Goal: Information Seeking & Learning: Learn about a topic

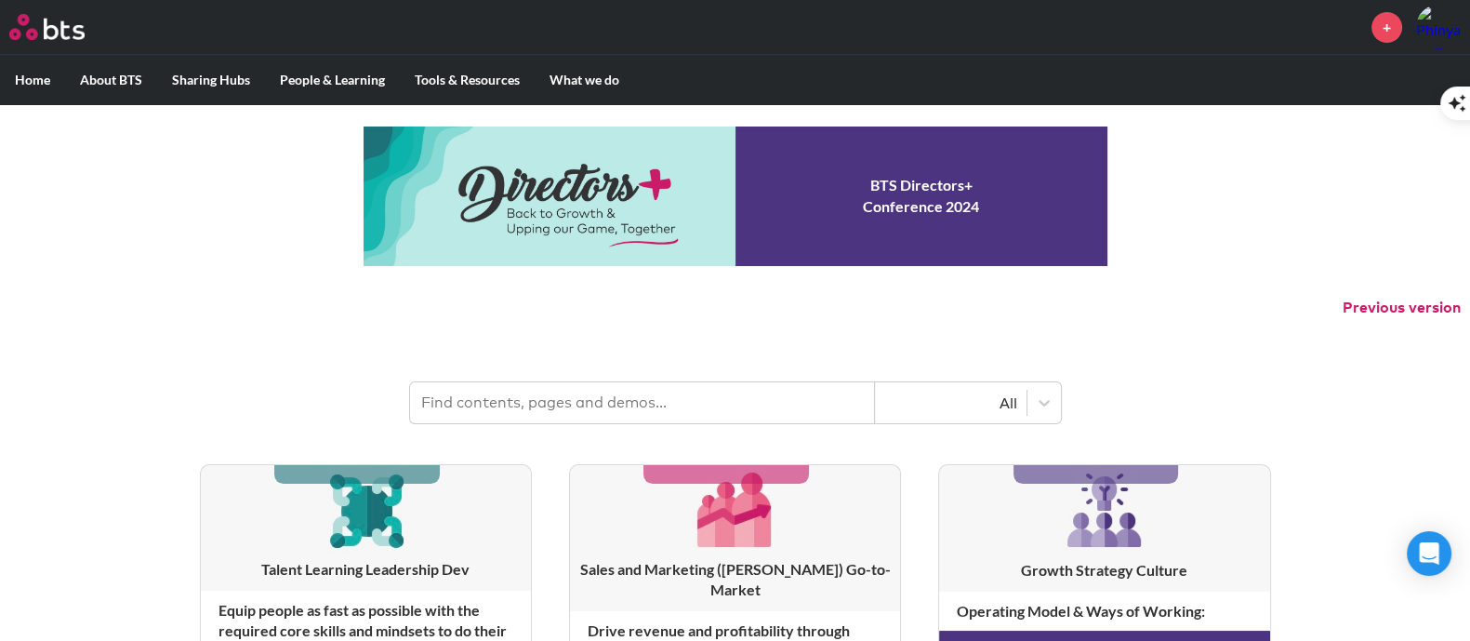
click at [604, 400] on input "text" at bounding box center [642, 402] width 465 height 41
type input "trust"
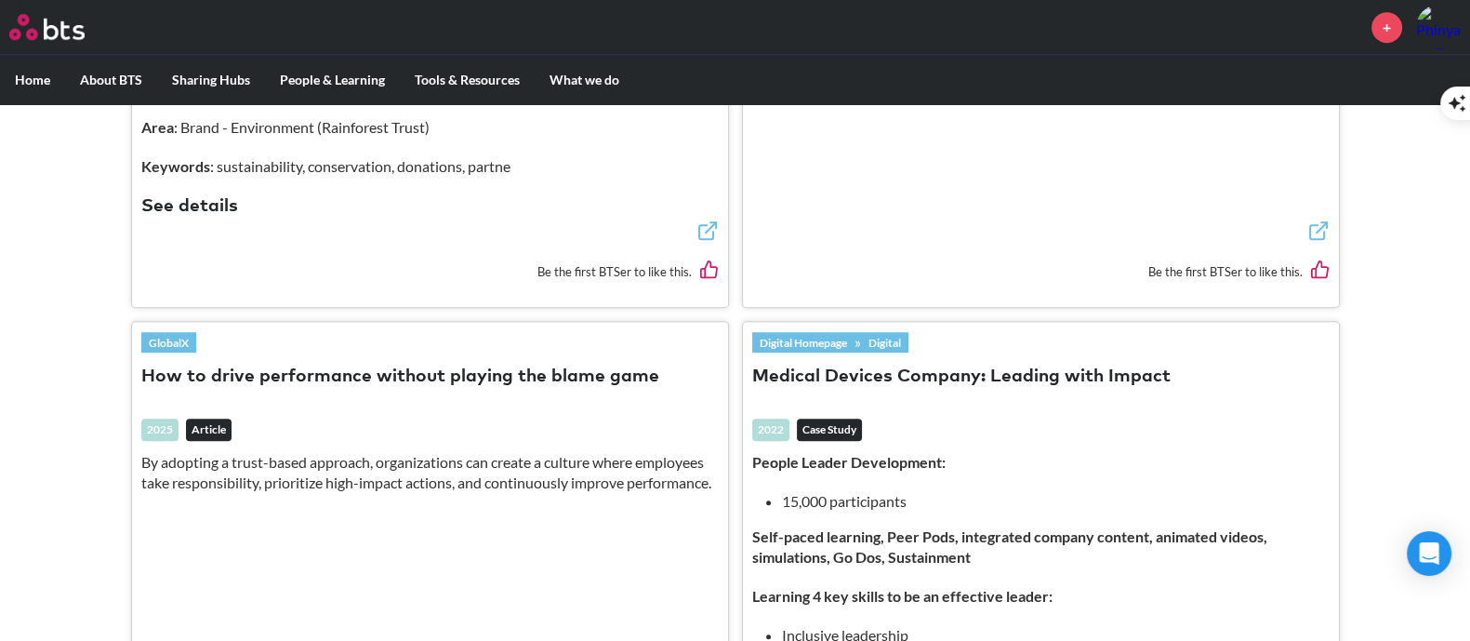
scroll to position [1510, 0]
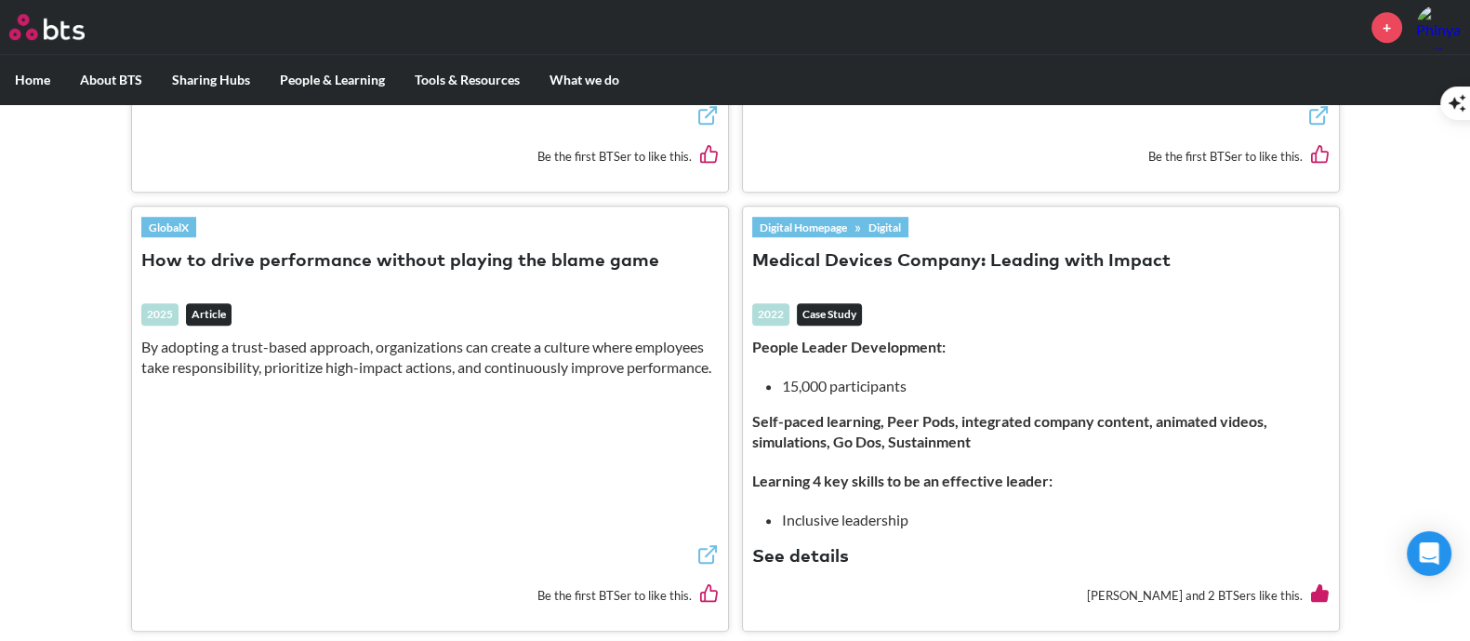
click at [523, 249] on button "How to drive performance without playing the blame game" at bounding box center [400, 261] width 518 height 25
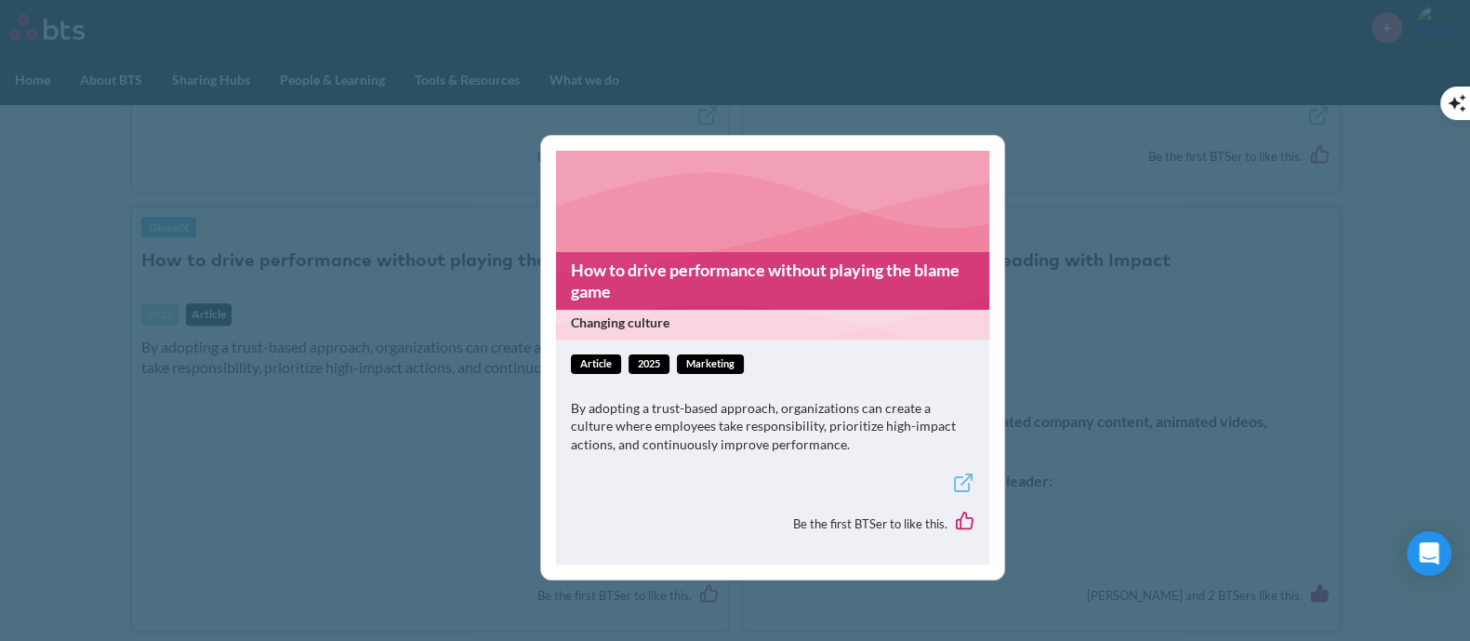
click at [787, 289] on link "How to drive performance without playing the blame game" at bounding box center [772, 281] width 433 height 59
click at [1112, 402] on div "How to drive performance without playing the blame game Changing culture articl…" at bounding box center [735, 320] width 1470 height 641
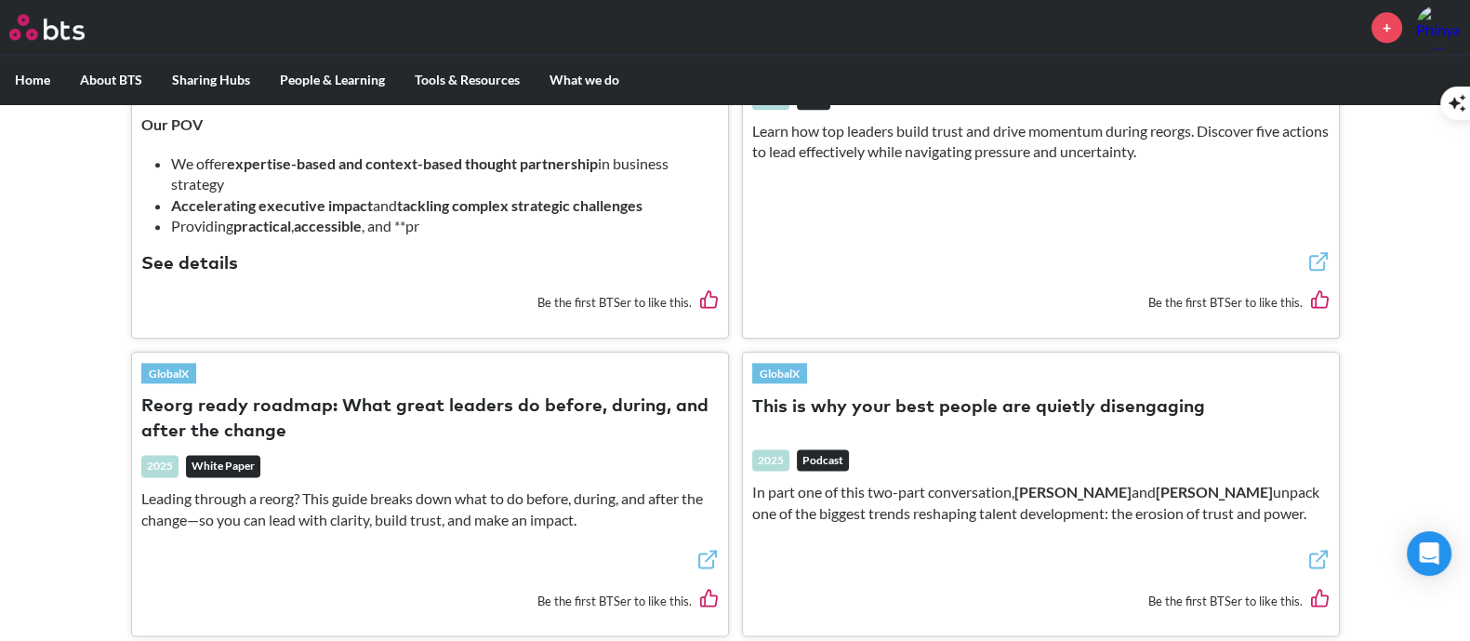
scroll to position [2789, 0]
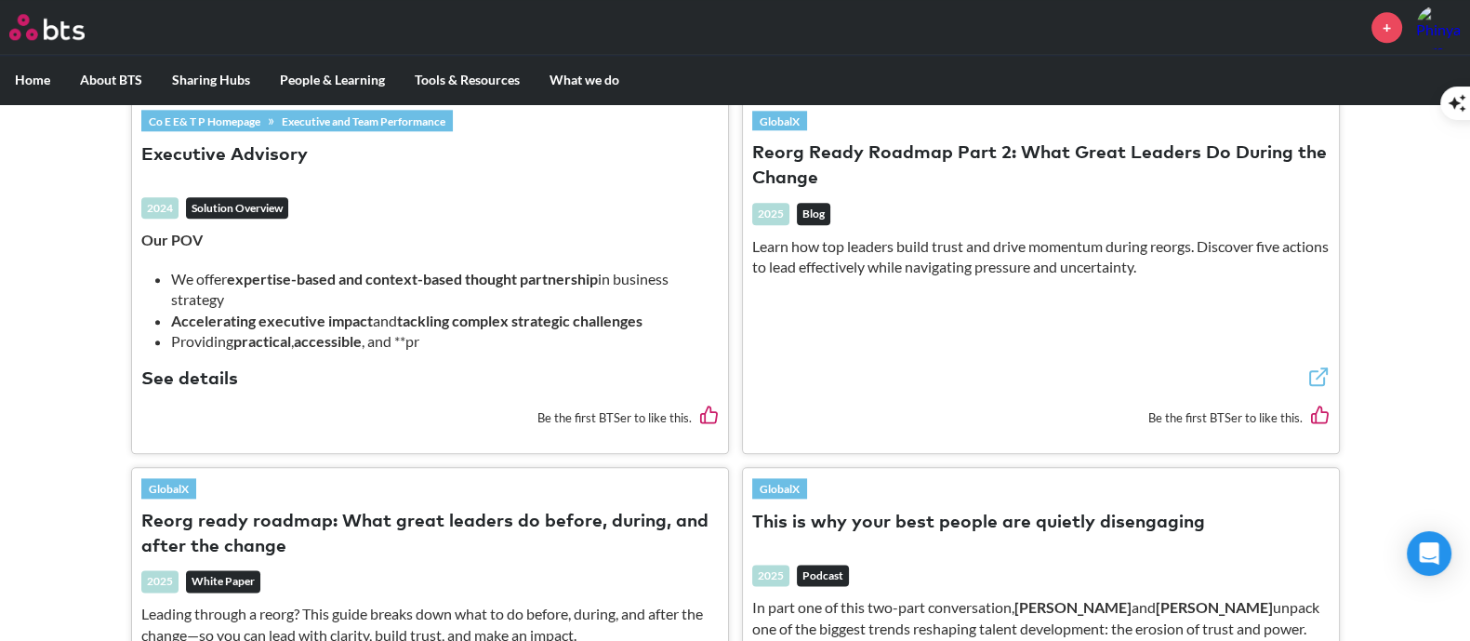
click at [984, 141] on button "Reorg Ready Roadmap Part 2: What Great Leaders Do During the Change" at bounding box center [1040, 166] width 577 height 50
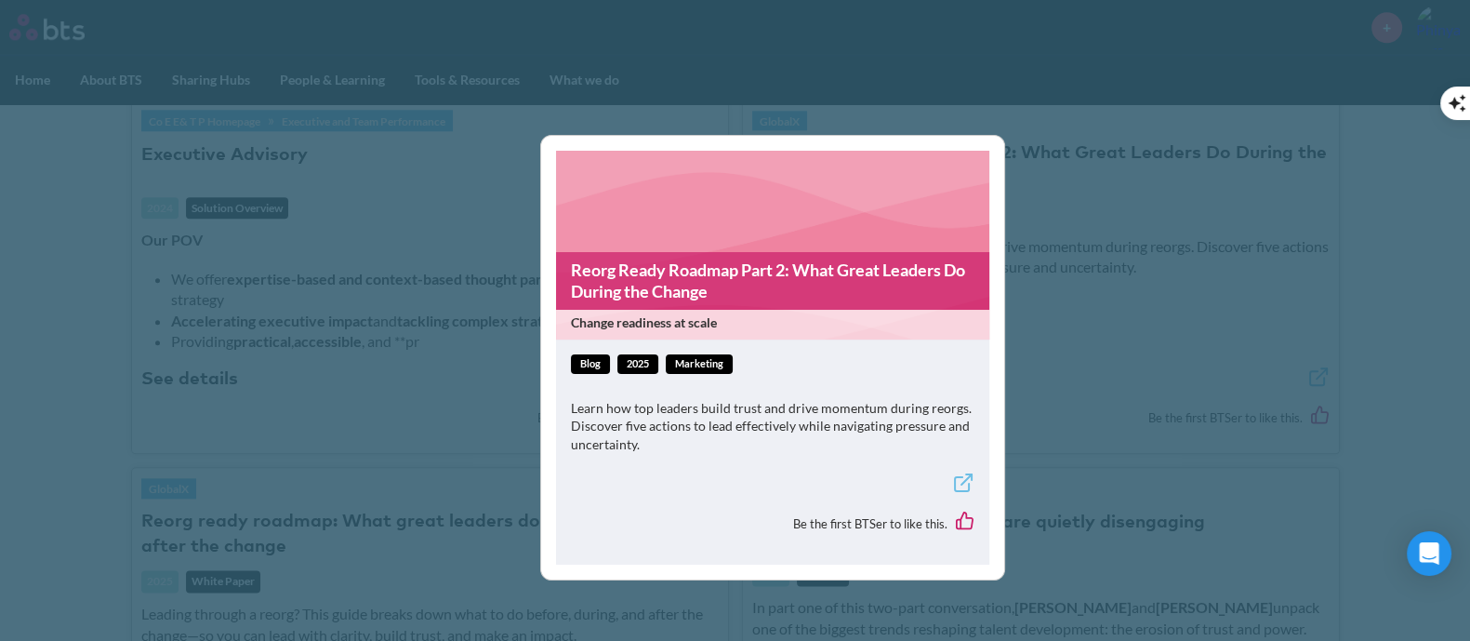
click at [772, 262] on link "Reorg Ready Roadmap Part 2: What Great Leaders Do During the Change" at bounding box center [772, 281] width 433 height 59
click at [1135, 295] on div "Reorg Ready Roadmap Part 2: What Great Leaders Do During the Change Change read…" at bounding box center [735, 320] width 1470 height 641
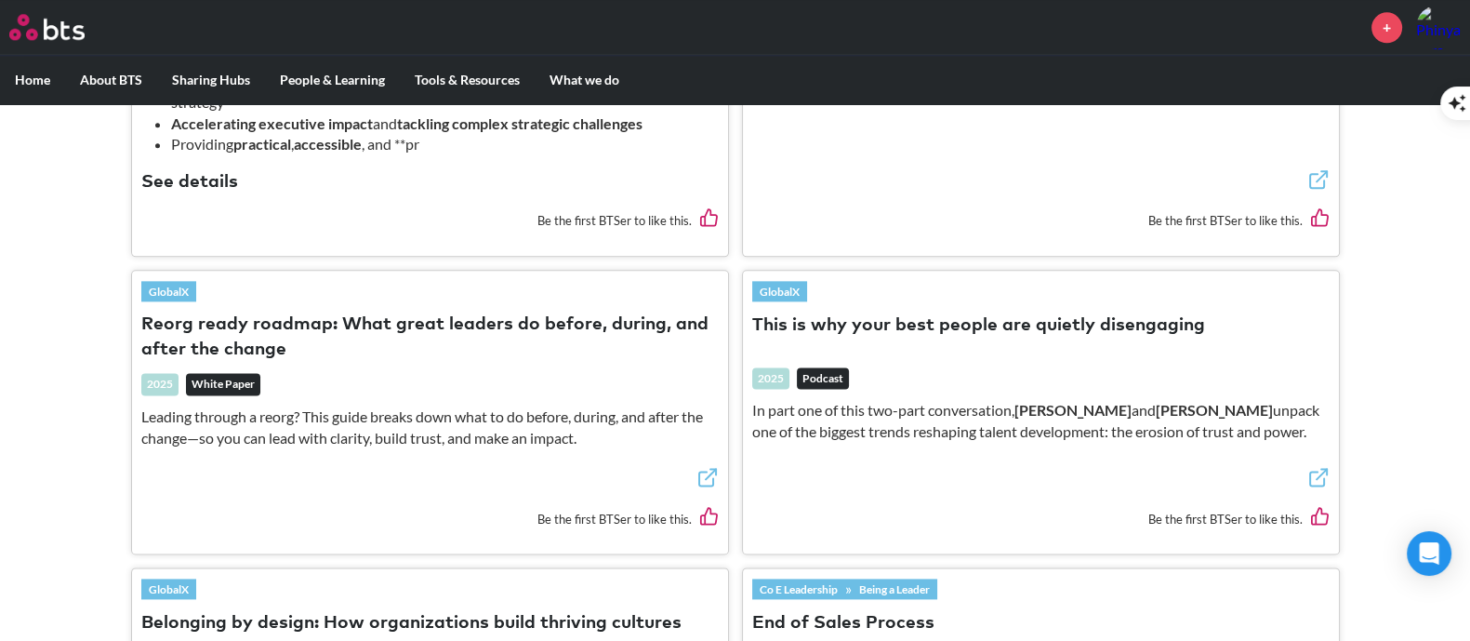
scroll to position [3021, 0]
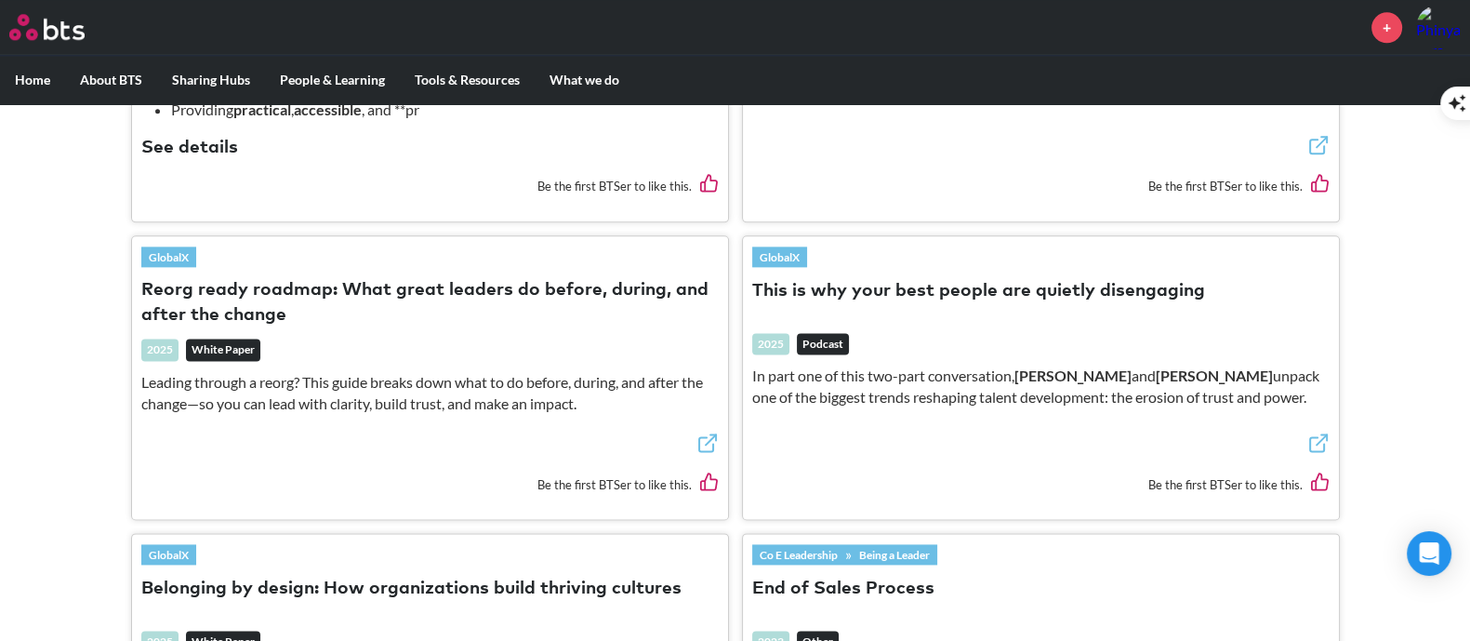
click at [369, 278] on button "Reorg ready roadmap: What great leaders do before, during, and after the change" at bounding box center [429, 303] width 577 height 50
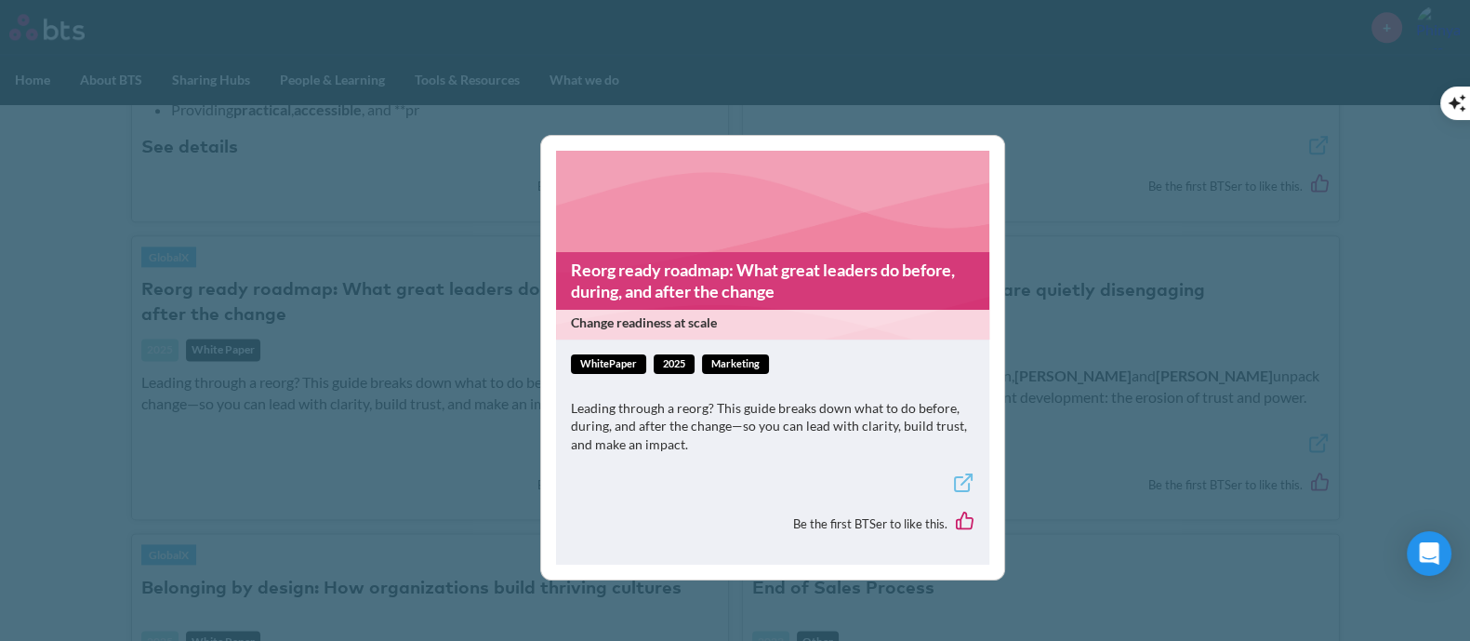
click at [735, 289] on link "Reorg ready roadmap: What great leaders do before, during, and after the change" at bounding box center [772, 281] width 433 height 59
click at [1102, 410] on div "Reorg ready roadmap: What great leaders do before, during, and after the change…" at bounding box center [735, 320] width 1470 height 641
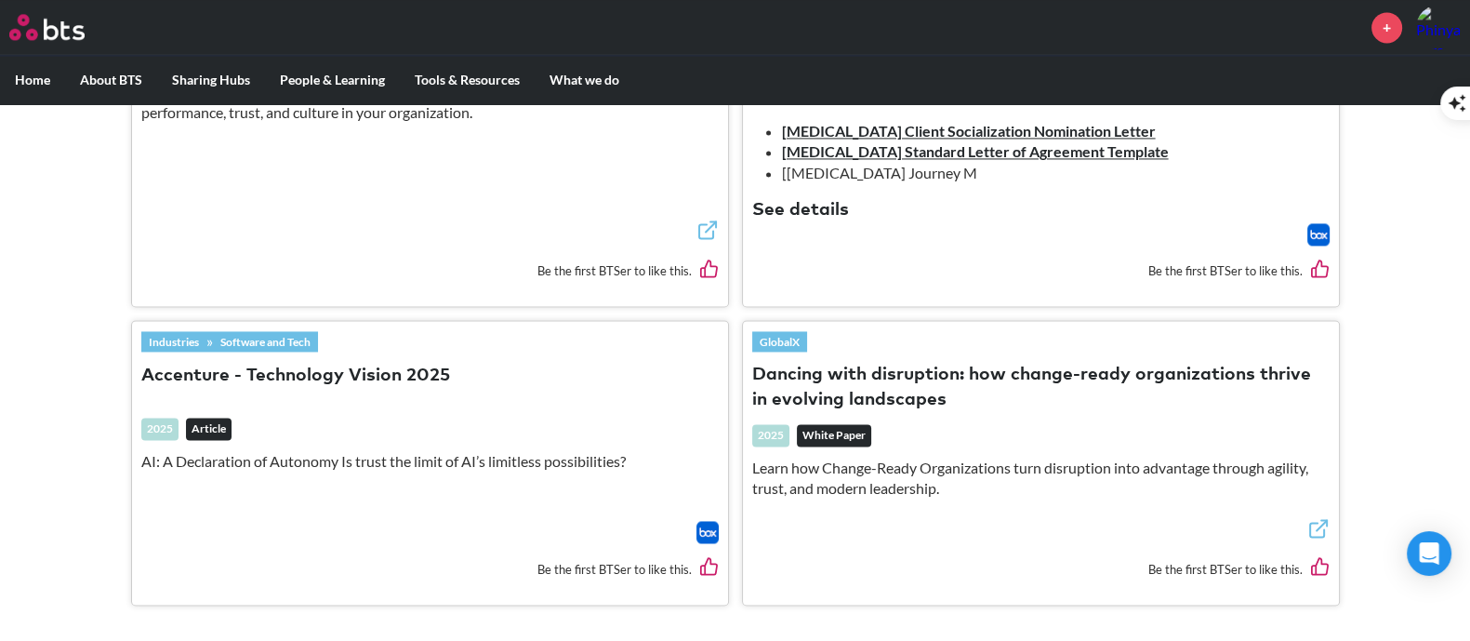
scroll to position [3828, 0]
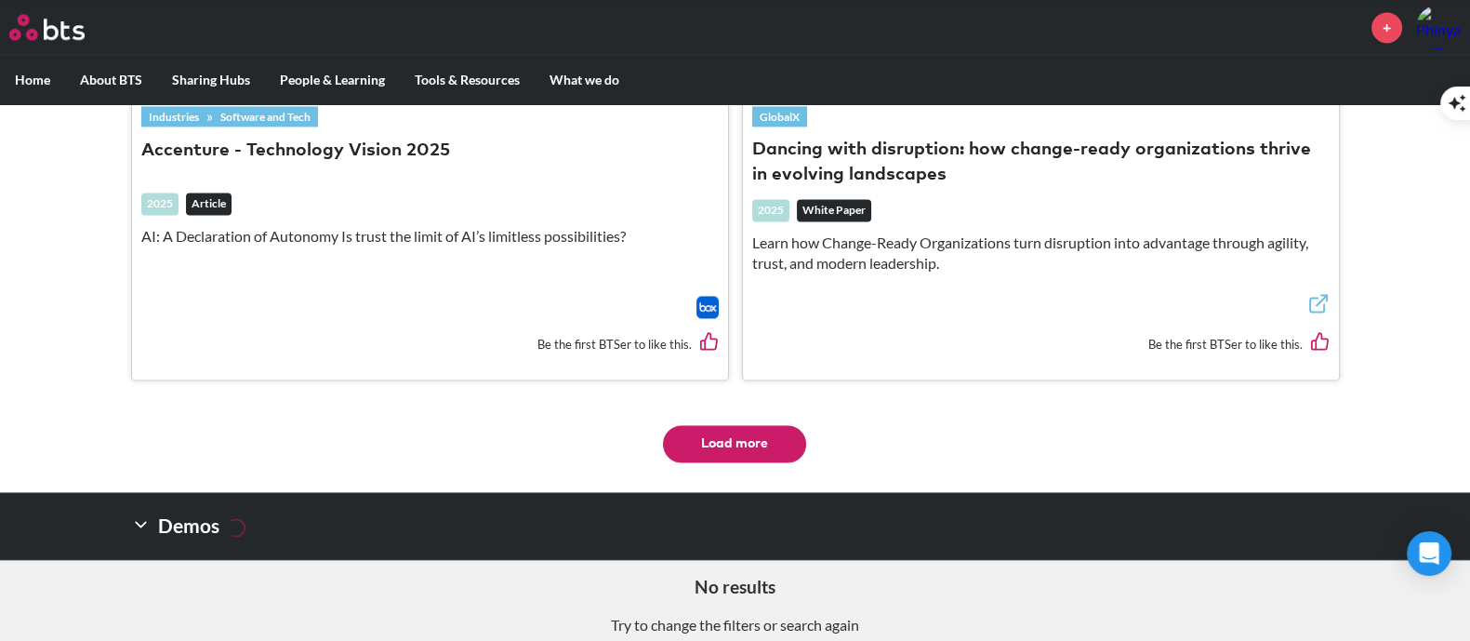
click at [757, 425] on button "Load more" at bounding box center [734, 443] width 143 height 37
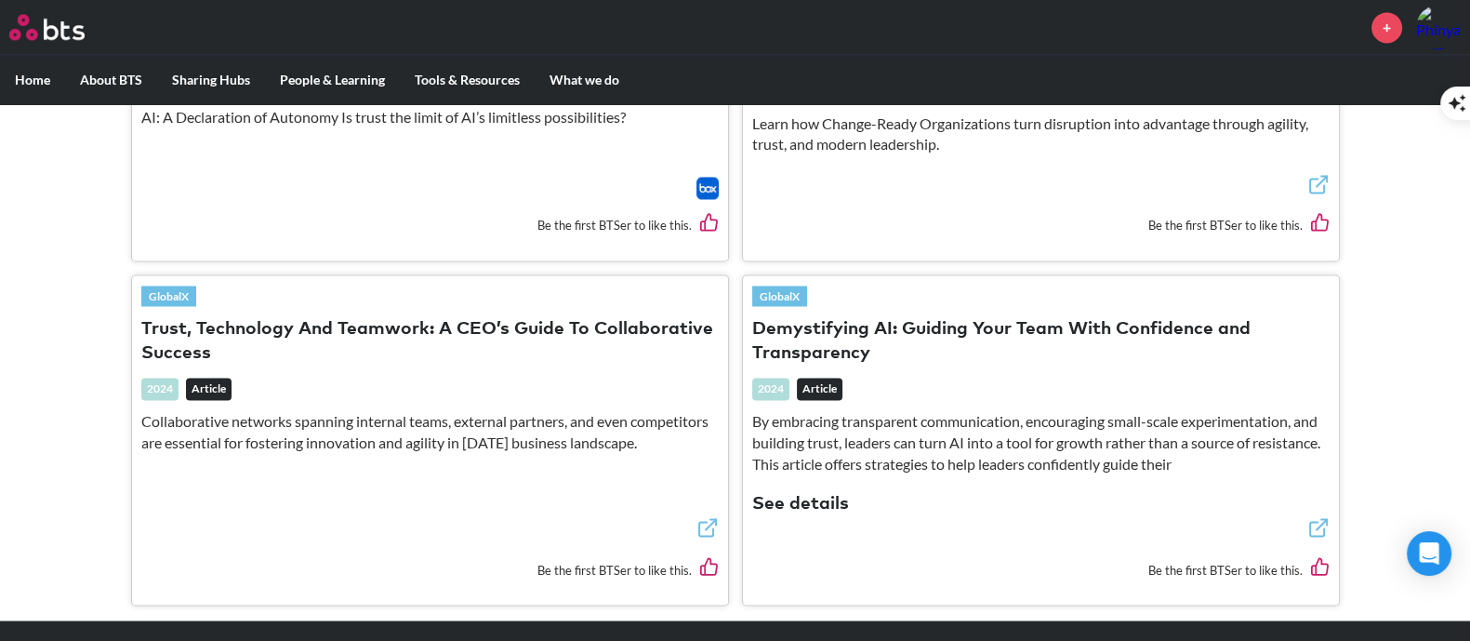
scroll to position [4075, 0]
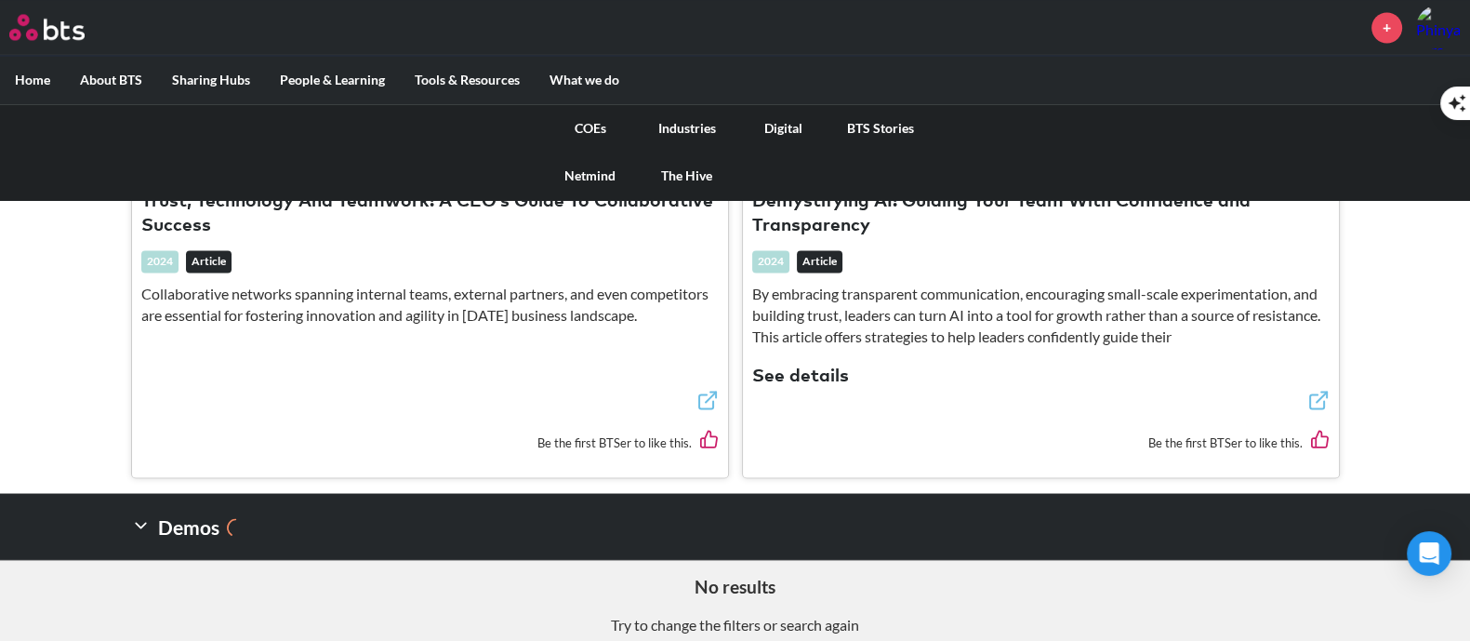
click at [697, 167] on link "The Hive" at bounding box center [687, 176] width 97 height 48
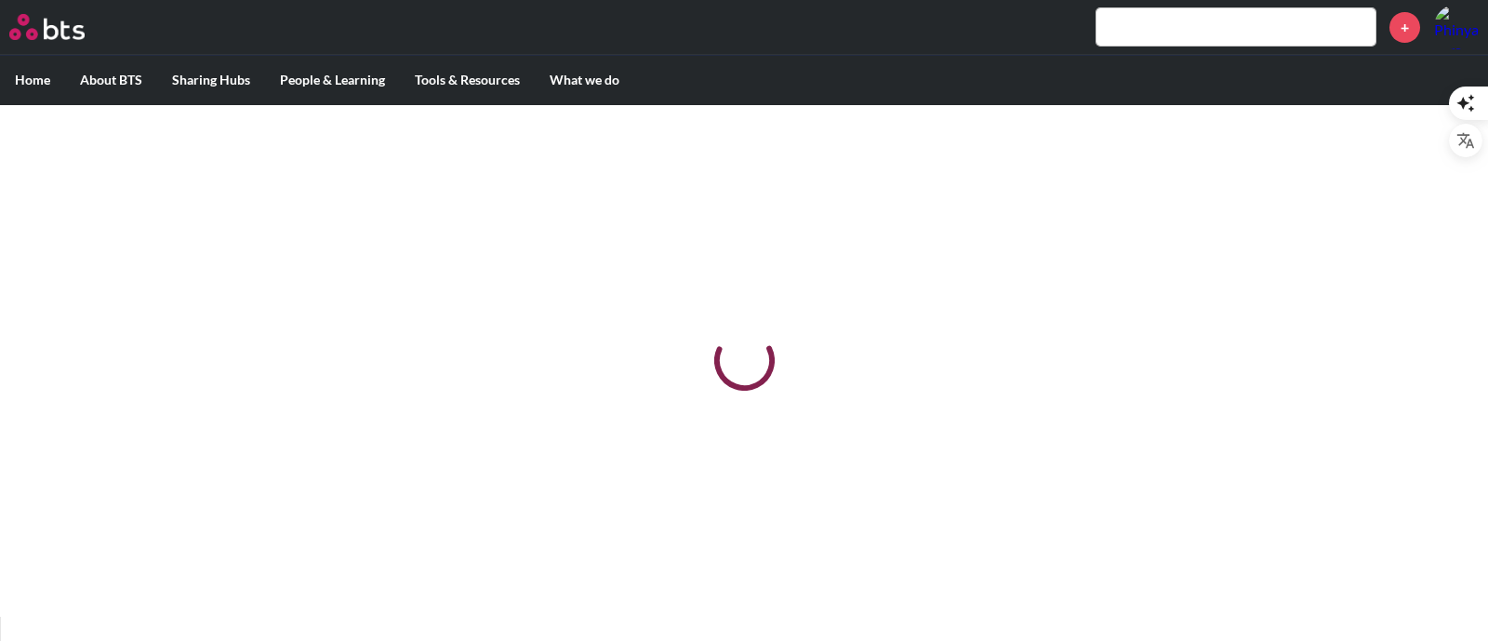
click at [1187, 32] on input "text" at bounding box center [1235, 26] width 279 height 37
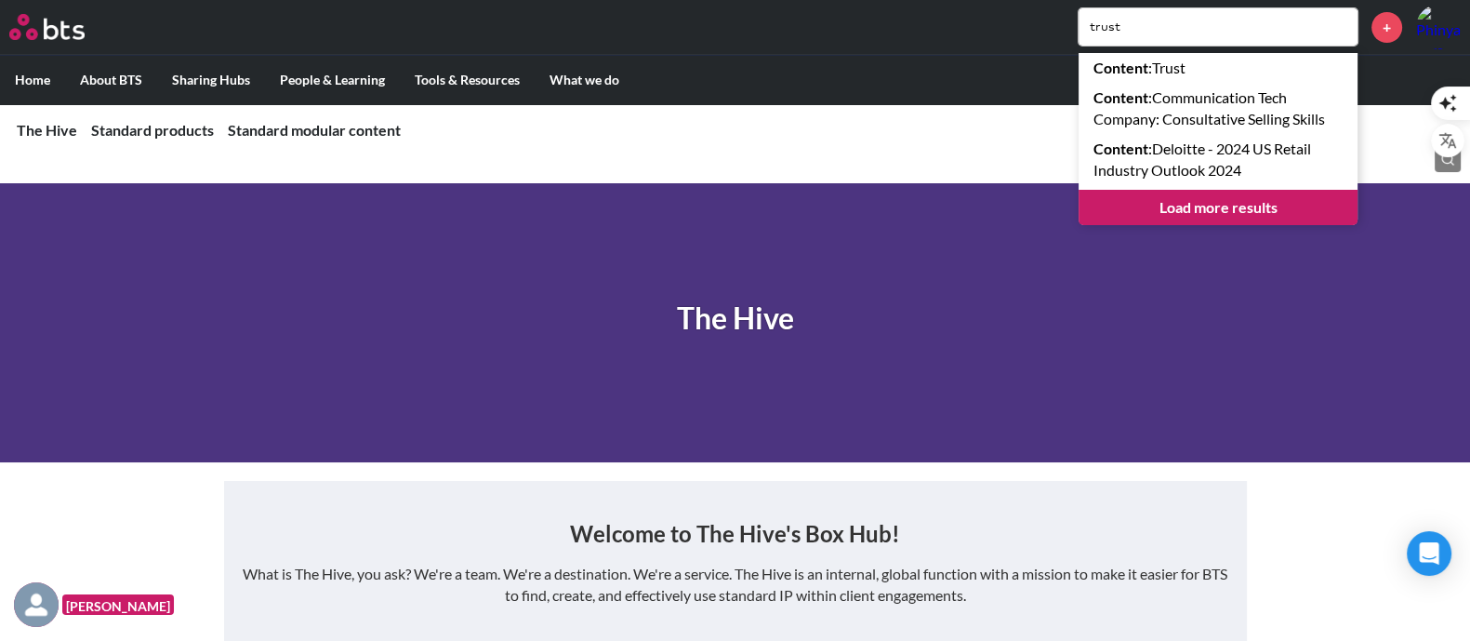
type input "trust"
click at [1241, 212] on link "Load more results" at bounding box center [1218, 207] width 279 height 35
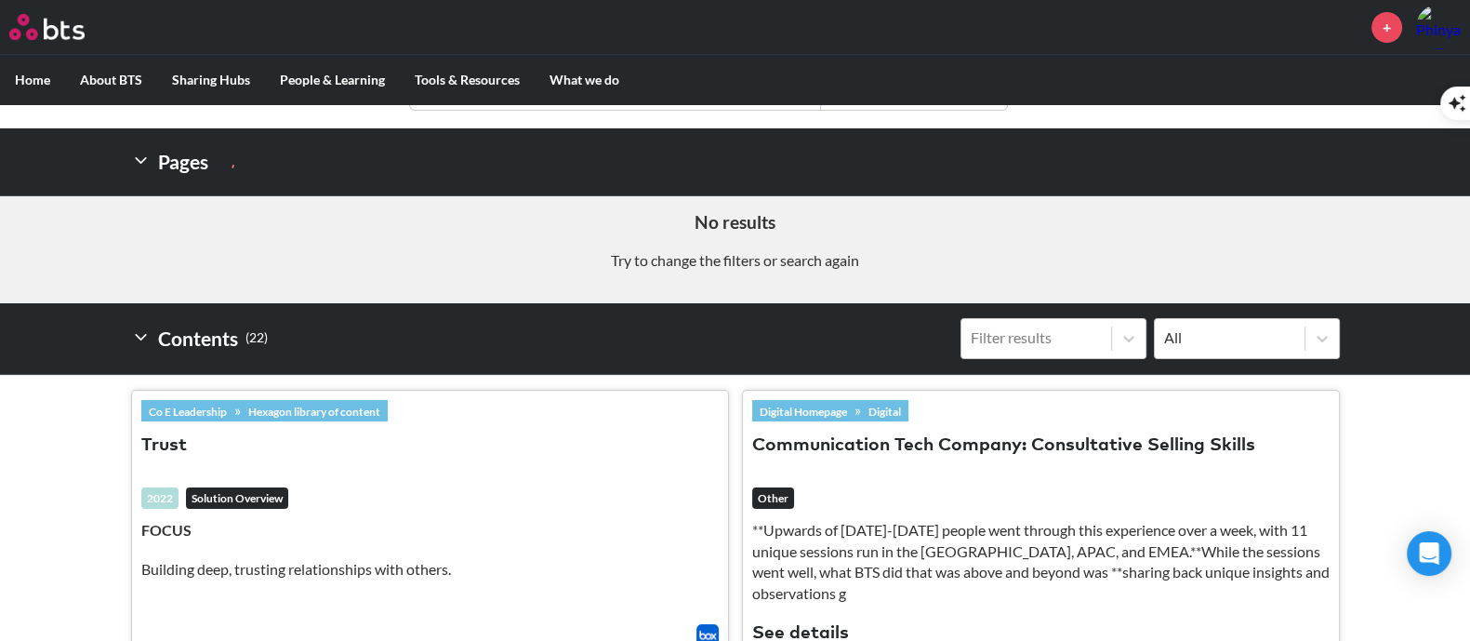
scroll to position [464, 0]
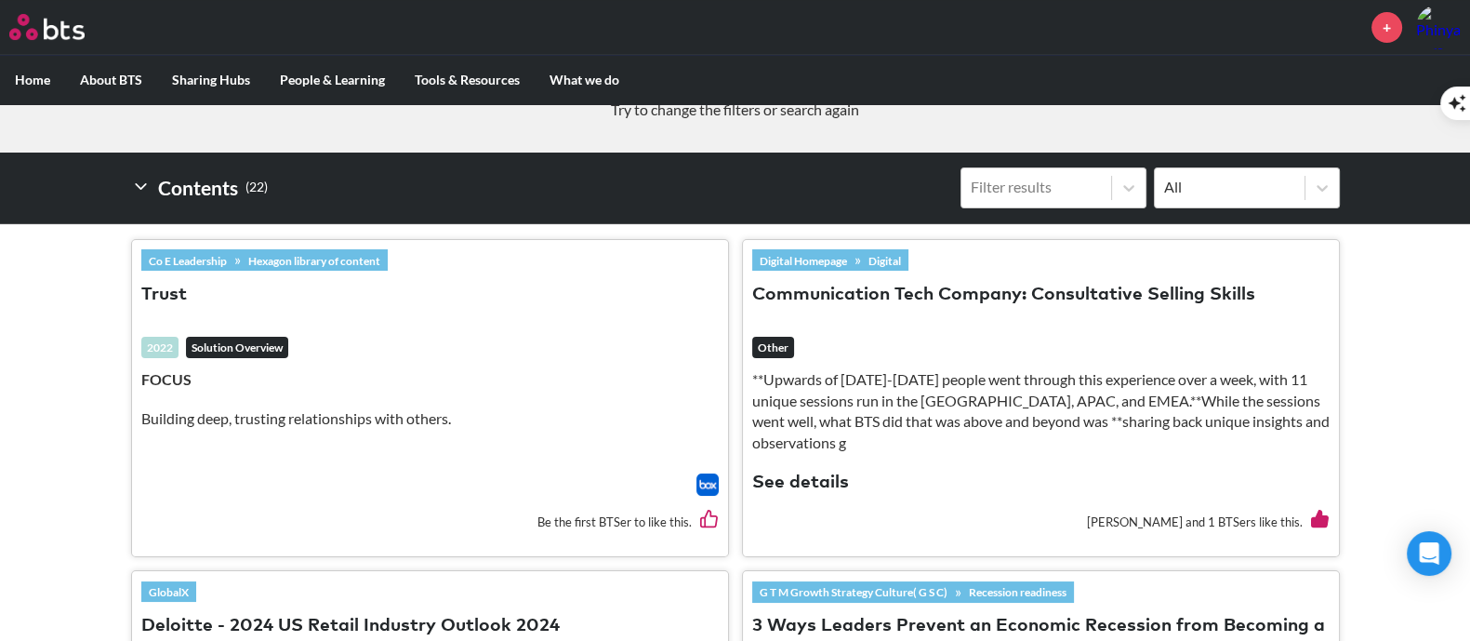
click at [175, 289] on button "Trust" at bounding box center [164, 295] width 46 height 25
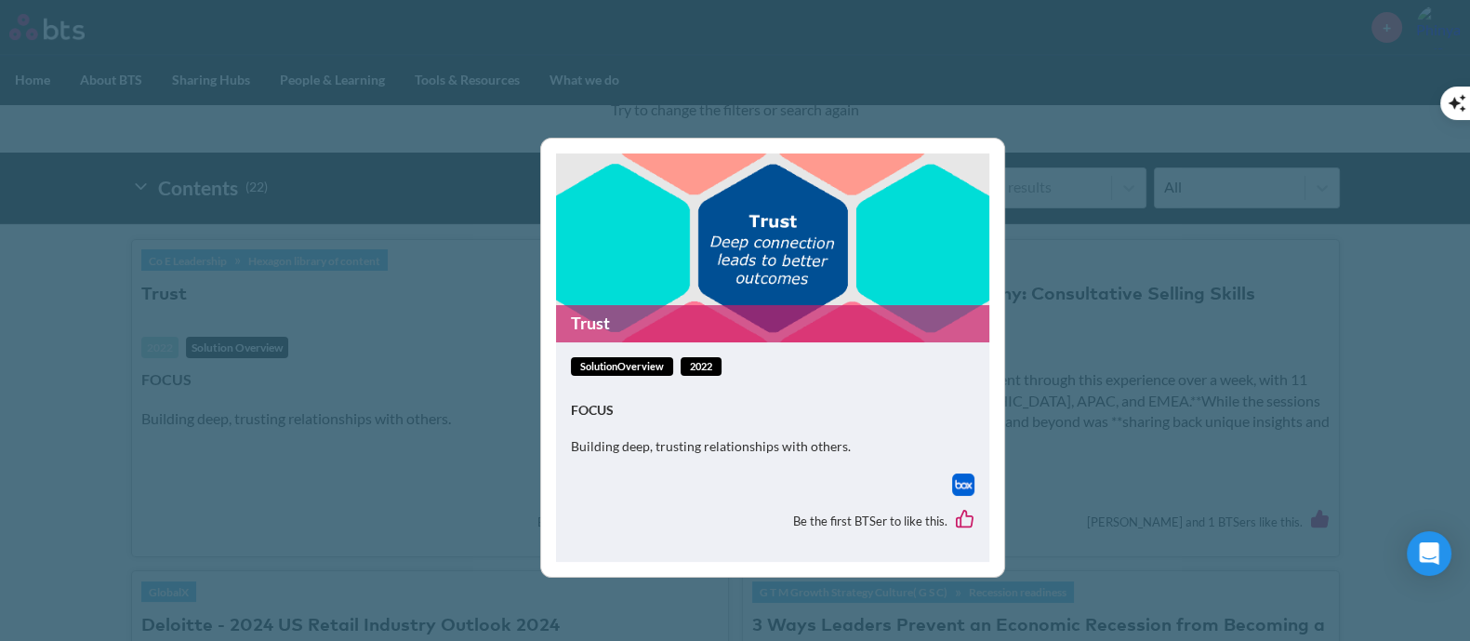
click at [701, 316] on link "Trust" at bounding box center [772, 323] width 433 height 36
click at [1163, 331] on div "Trust solutionOverview 2022 FOCUS Building deep, trusting relationships with ot…" at bounding box center [735, 320] width 1470 height 641
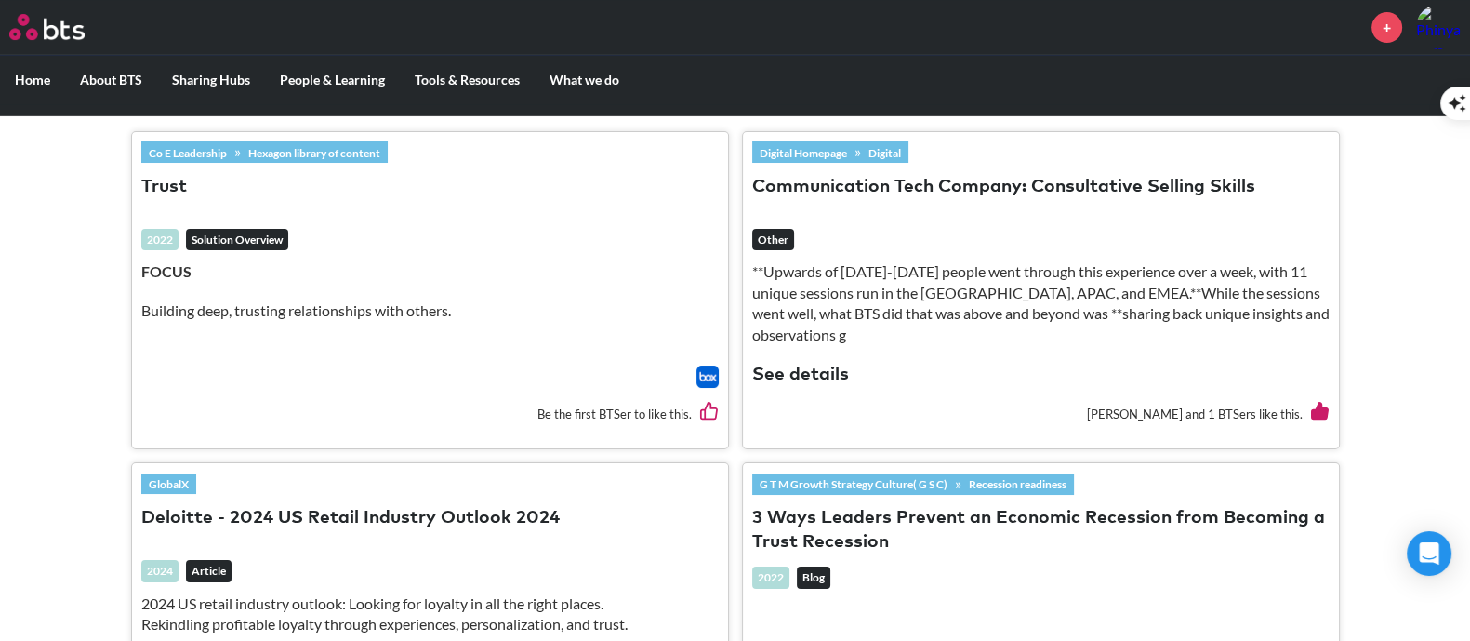
scroll to position [813, 0]
